Goal: Task Accomplishment & Management: Use online tool/utility

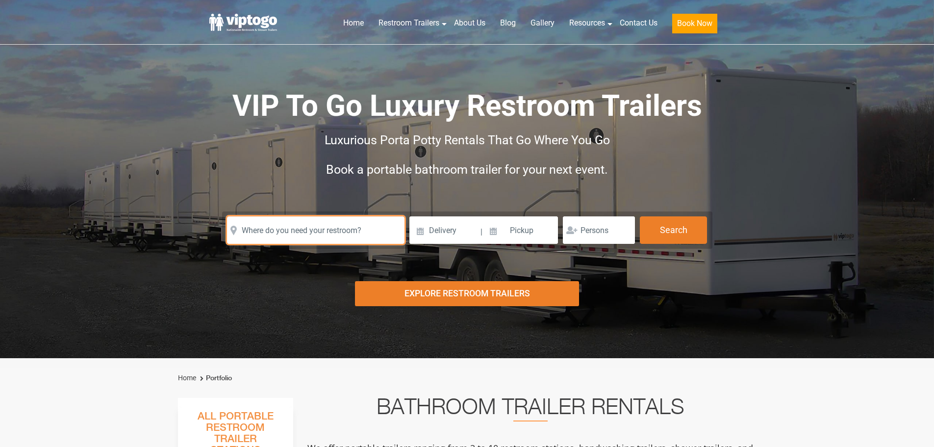
click at [359, 217] on input "text" at bounding box center [315, 229] width 177 height 27
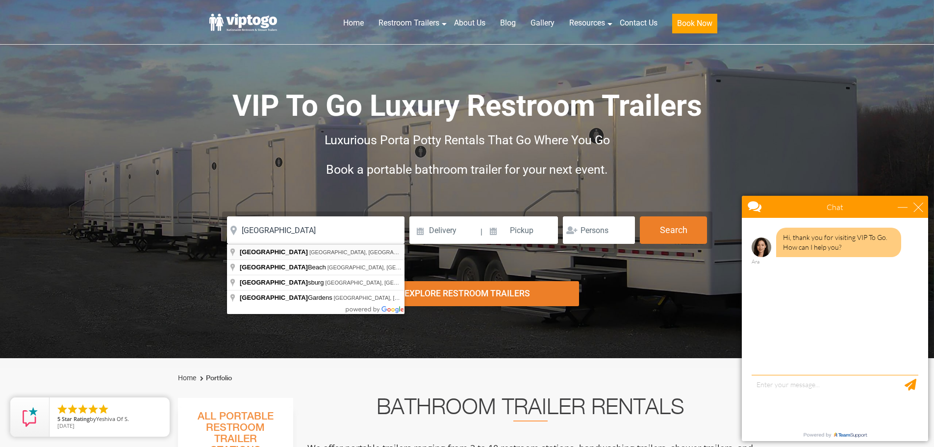
type input "[GEOGRAPHIC_DATA], [GEOGRAPHIC_DATA], [GEOGRAPHIC_DATA]"
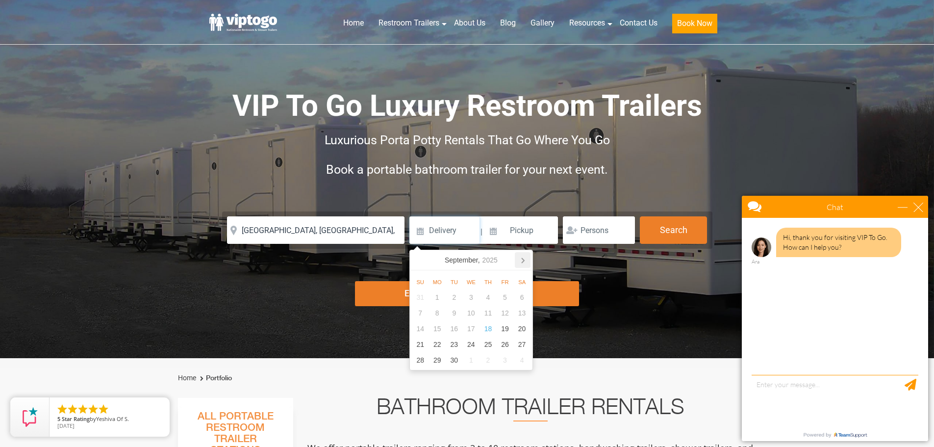
click at [525, 261] on icon at bounding box center [523, 260] width 16 height 16
click at [491, 298] on div "1" at bounding box center [487, 297] width 17 height 16
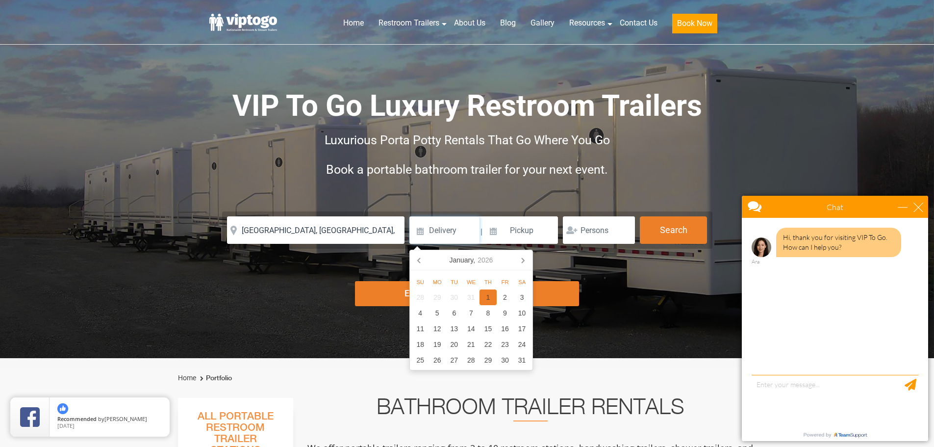
type input "[DATE]"
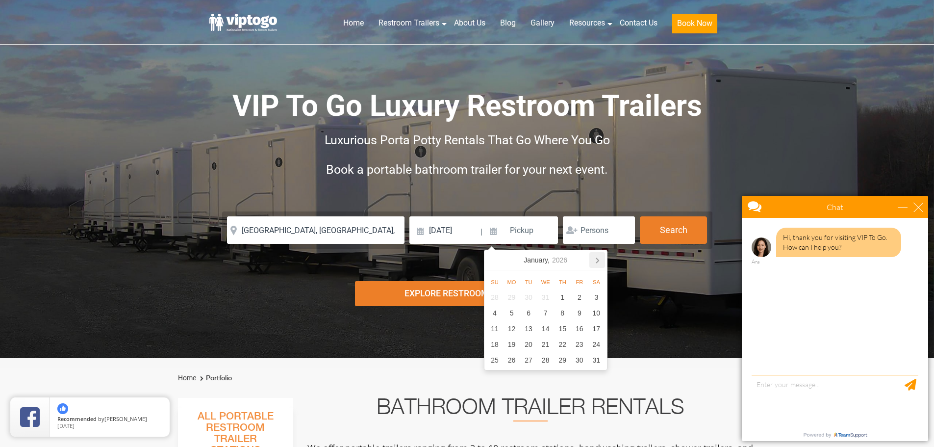
click at [601, 260] on icon at bounding box center [597, 260] width 16 height 16
click at [601, 258] on icon at bounding box center [597, 260] width 16 height 16
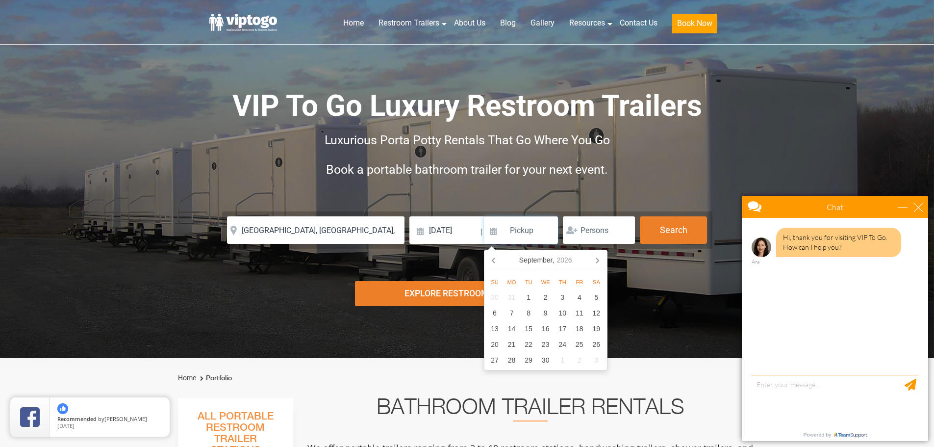
click at [601, 258] on icon at bounding box center [597, 260] width 16 height 16
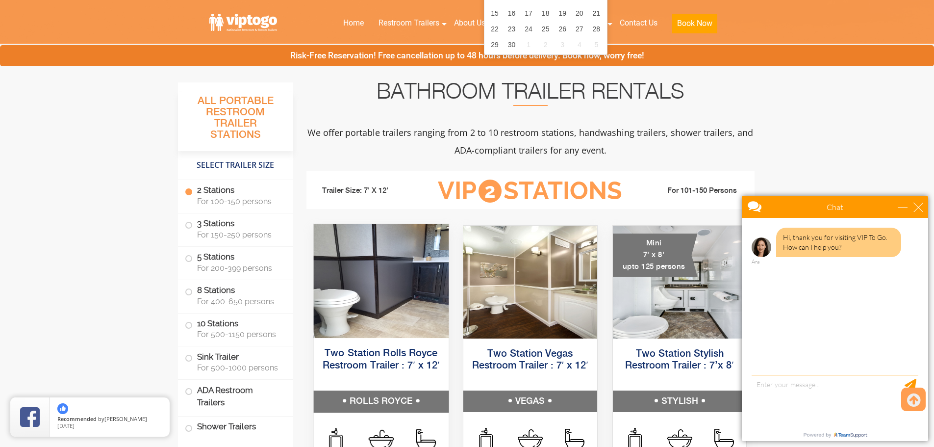
scroll to position [441, 0]
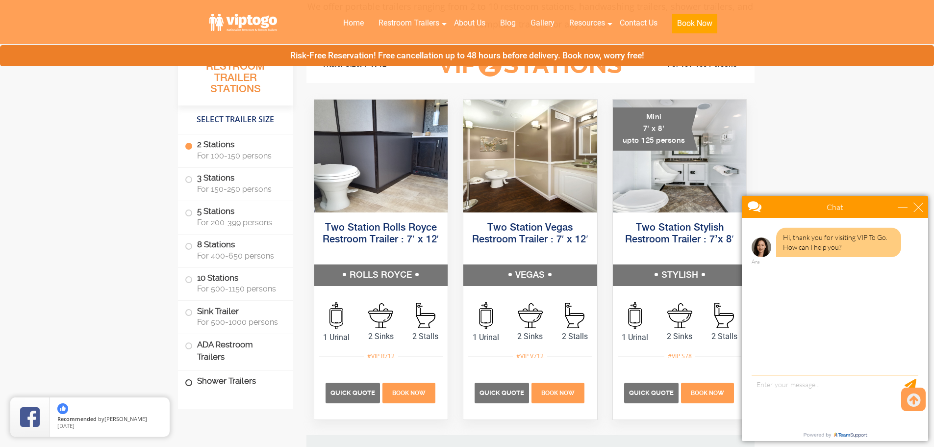
click at [215, 375] on label "Shower Trailers" at bounding box center [235, 381] width 101 height 21
click at [215, 350] on label "ADA Restroom Trailers" at bounding box center [235, 350] width 101 height 33
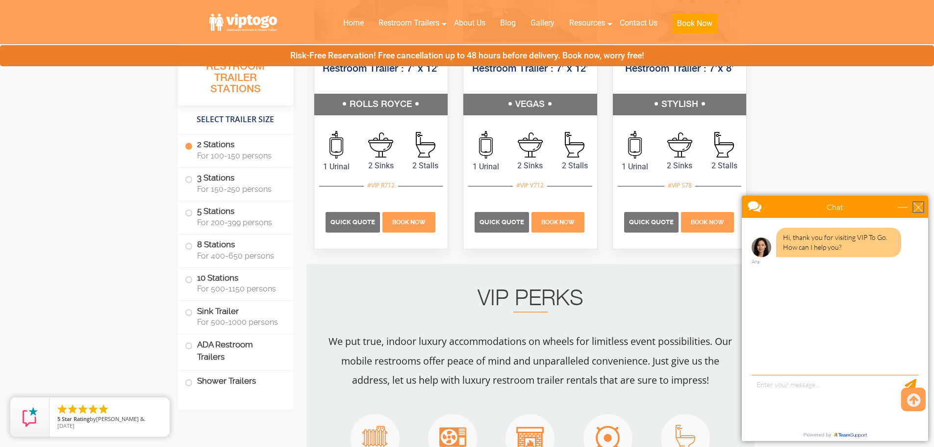
click at [917, 211] on div "close" at bounding box center [918, 207] width 10 height 10
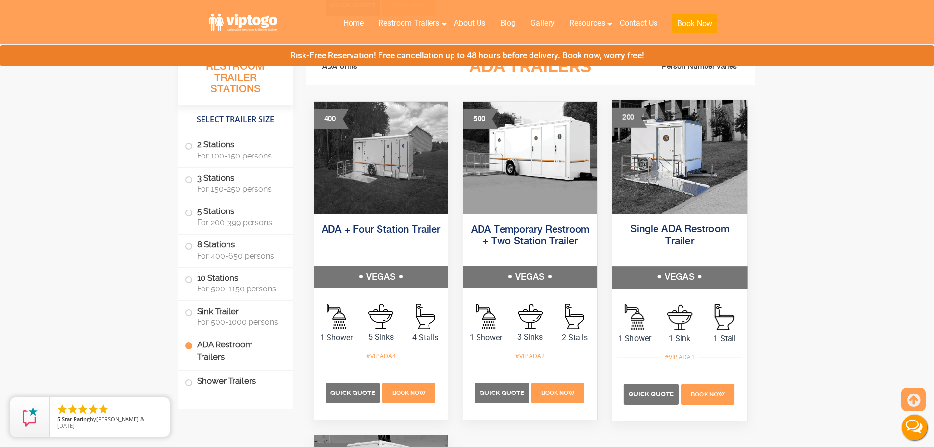
scroll to position [3054, 0]
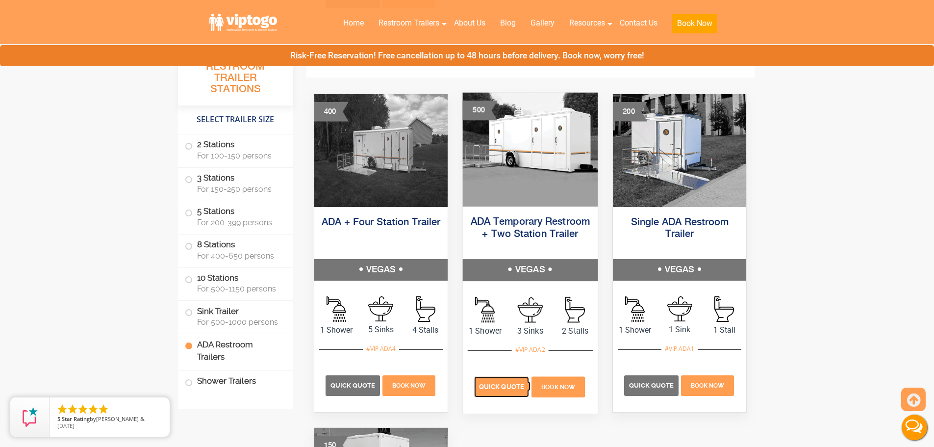
click at [511, 384] on span "Quick Quote" at bounding box center [501, 385] width 45 height 7
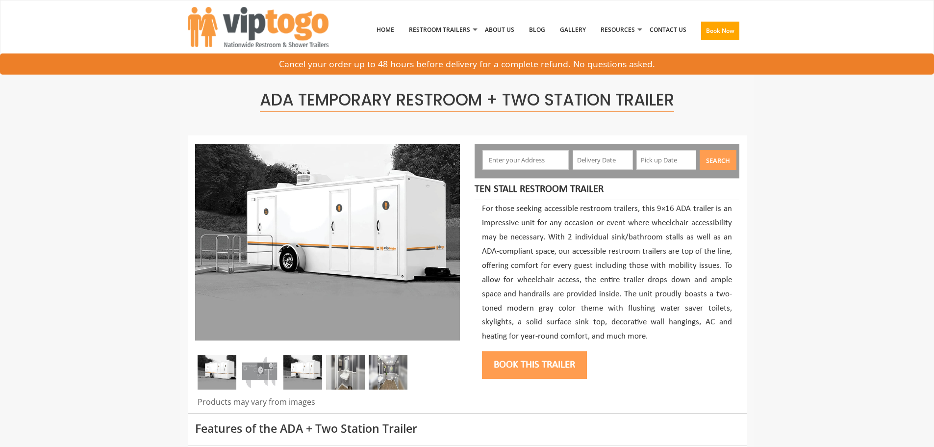
click at [533, 154] on input "text" at bounding box center [525, 160] width 86 height 20
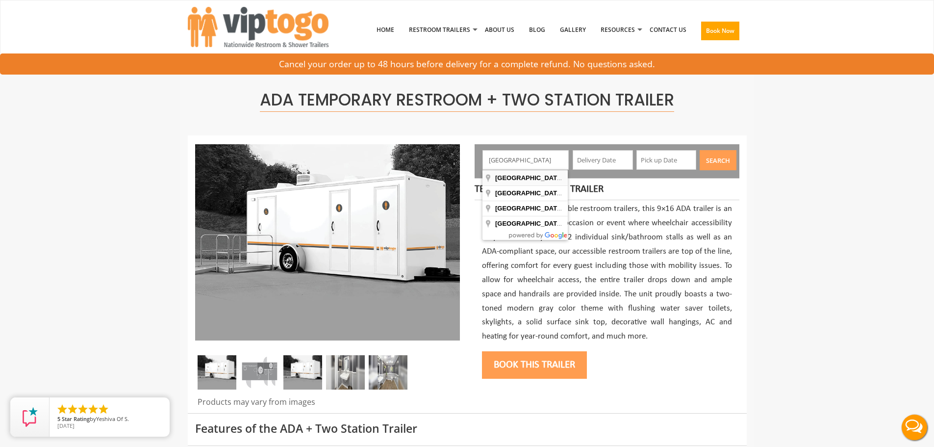
type input "[GEOGRAPHIC_DATA], [GEOGRAPHIC_DATA], [GEOGRAPHIC_DATA]"
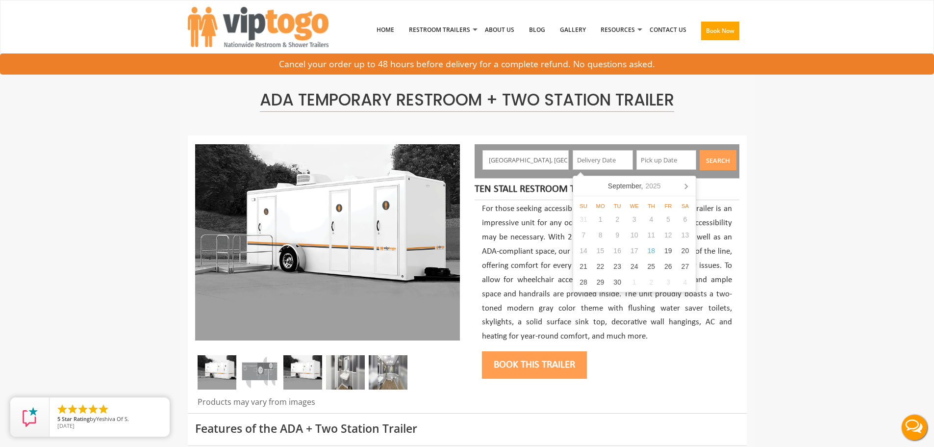
click at [597, 162] on input "text" at bounding box center [602, 160] width 60 height 20
drag, startPoint x: 725, startPoint y: 189, endPoint x: 702, endPoint y: 193, distance: 23.9
click at [725, 189] on h4 "Ten Stall Restroom Trailer" at bounding box center [602, 189] width 257 height 12
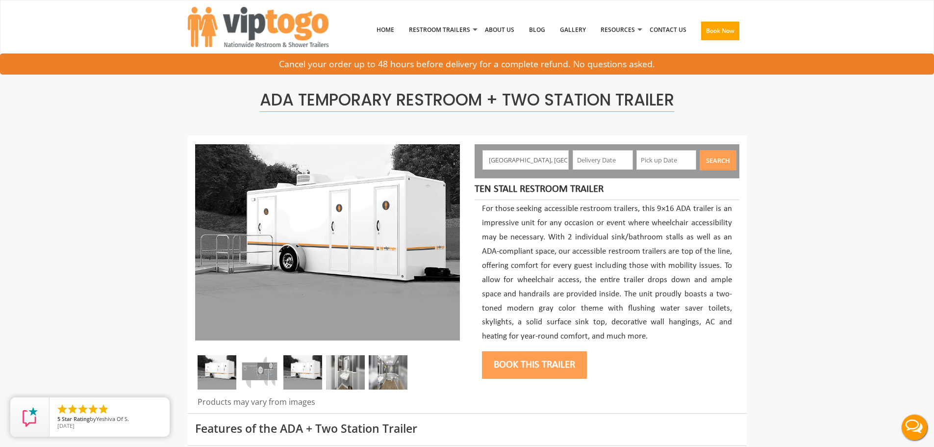
click at [595, 165] on input "text" at bounding box center [602, 160] width 60 height 20
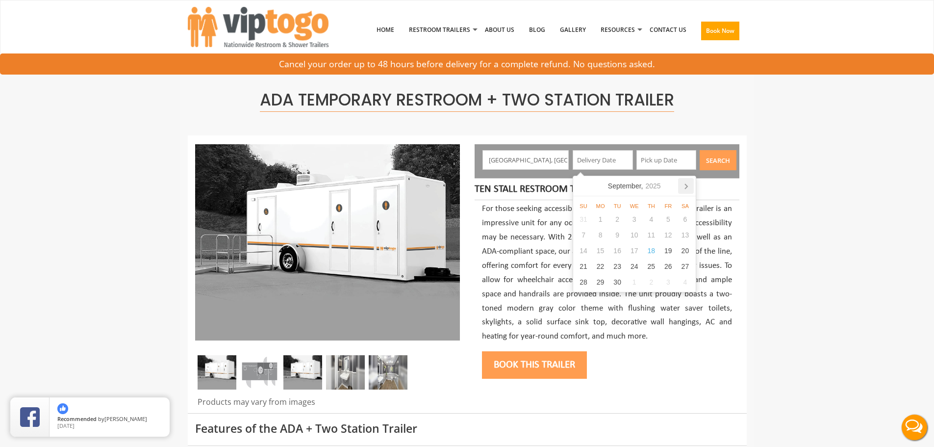
click at [689, 187] on icon at bounding box center [686, 186] width 16 height 16
click at [649, 220] on div "1" at bounding box center [651, 219] width 17 height 16
type input "[DATE]"
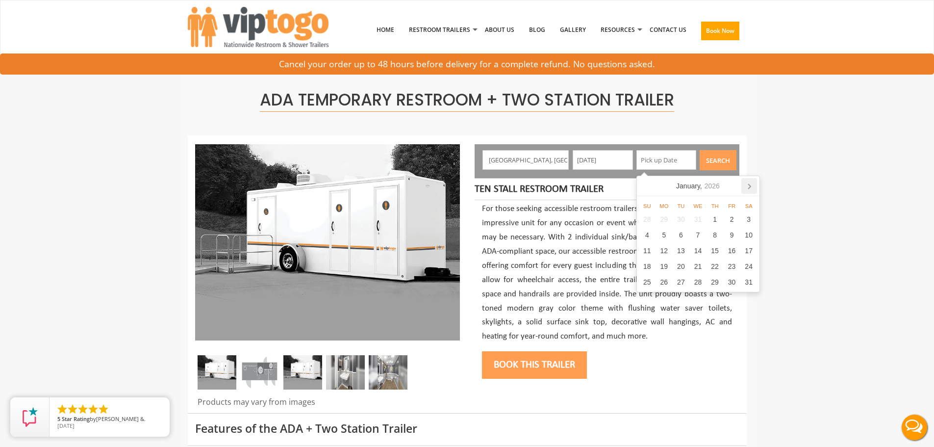
click at [751, 184] on icon at bounding box center [749, 186] width 16 height 16
click at [751, 184] on icon at bounding box center [750, 186] width 16 height 16
click at [751, 184] on icon at bounding box center [749, 186] width 16 height 16
click at [751, 184] on icon at bounding box center [750, 186] width 16 height 16
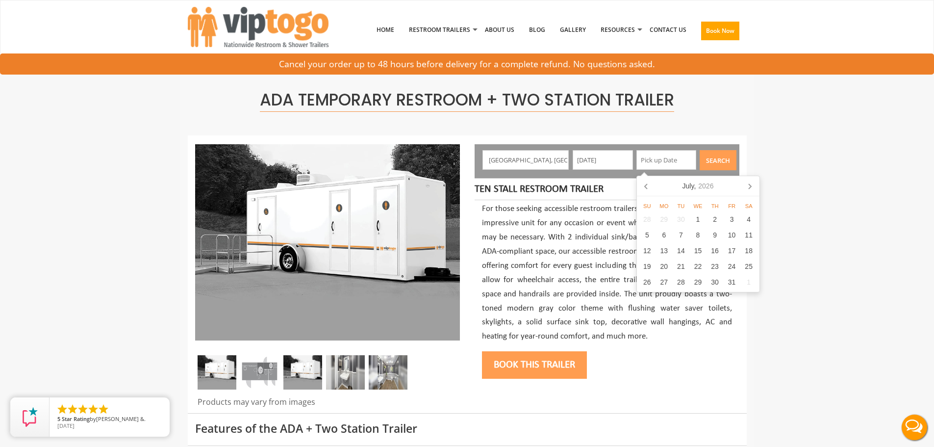
click at [751, 184] on icon at bounding box center [750, 186] width 16 height 16
click at [751, 184] on icon at bounding box center [749, 186] width 16 height 16
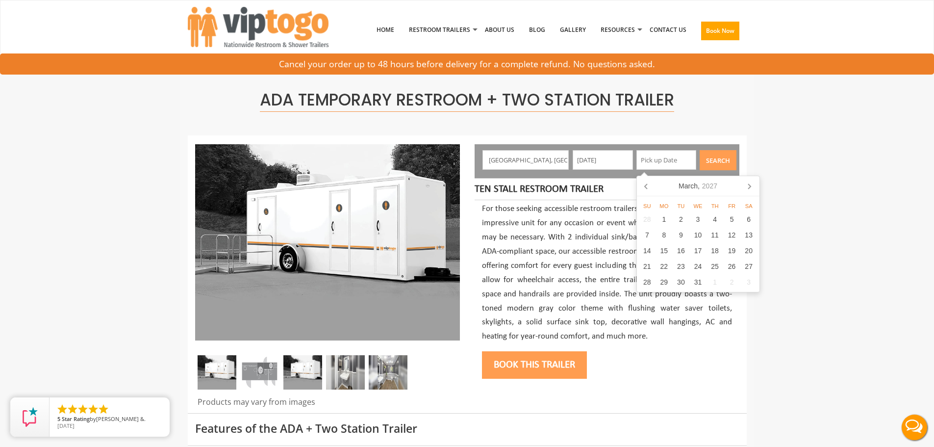
click at [751, 184] on icon at bounding box center [749, 186] width 16 height 16
click at [751, 184] on icon at bounding box center [750, 186] width 16 height 16
click at [751, 184] on icon at bounding box center [749, 186] width 16 height 16
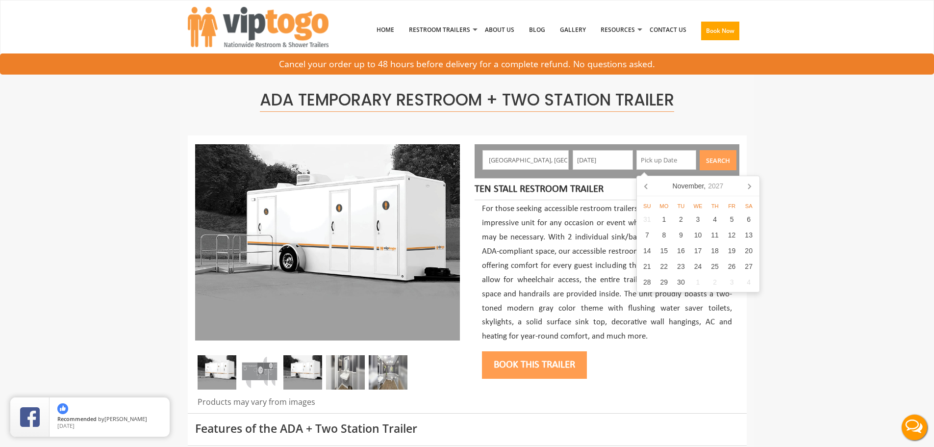
click at [751, 184] on icon at bounding box center [749, 186] width 16 height 16
click at [751, 184] on icon at bounding box center [750, 186] width 16 height 16
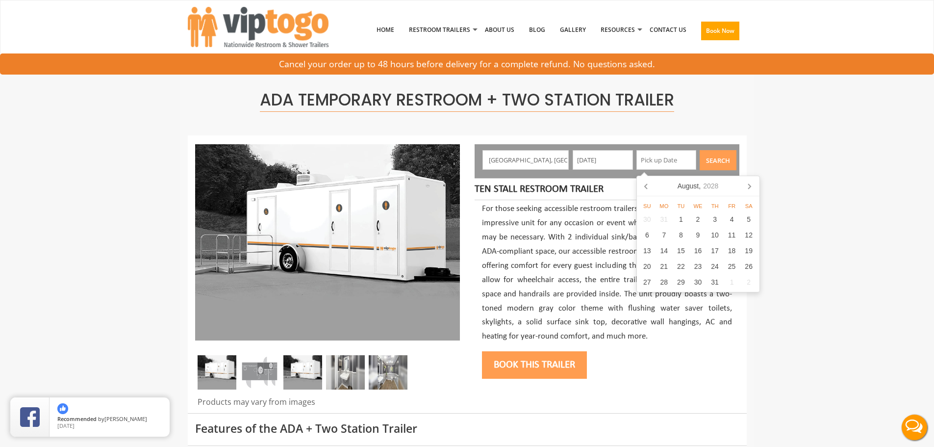
click at [751, 184] on icon at bounding box center [749, 186] width 16 height 16
click at [751, 184] on icon at bounding box center [750, 186] width 16 height 16
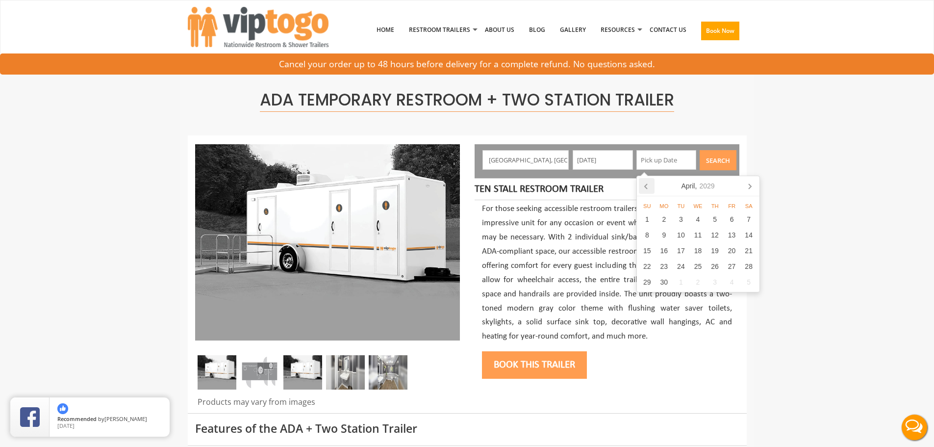
click at [645, 184] on icon at bounding box center [647, 186] width 16 height 16
click at [668, 218] on div "1" at bounding box center [663, 219] width 17 height 16
type input "01/01/2029"
click at [722, 160] on button "Search" at bounding box center [717, 160] width 37 height 20
